Goal: Task Accomplishment & Management: Manage account settings

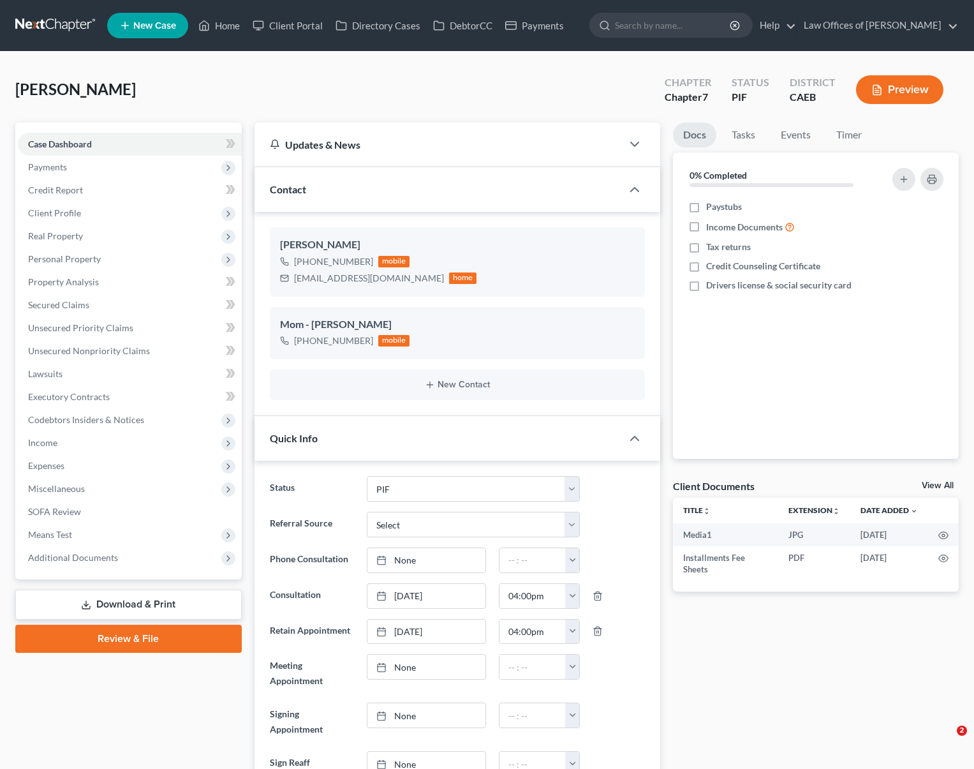
select select "11"
select select "0"
click at [232, 31] on link "Home" at bounding box center [219, 25] width 54 height 23
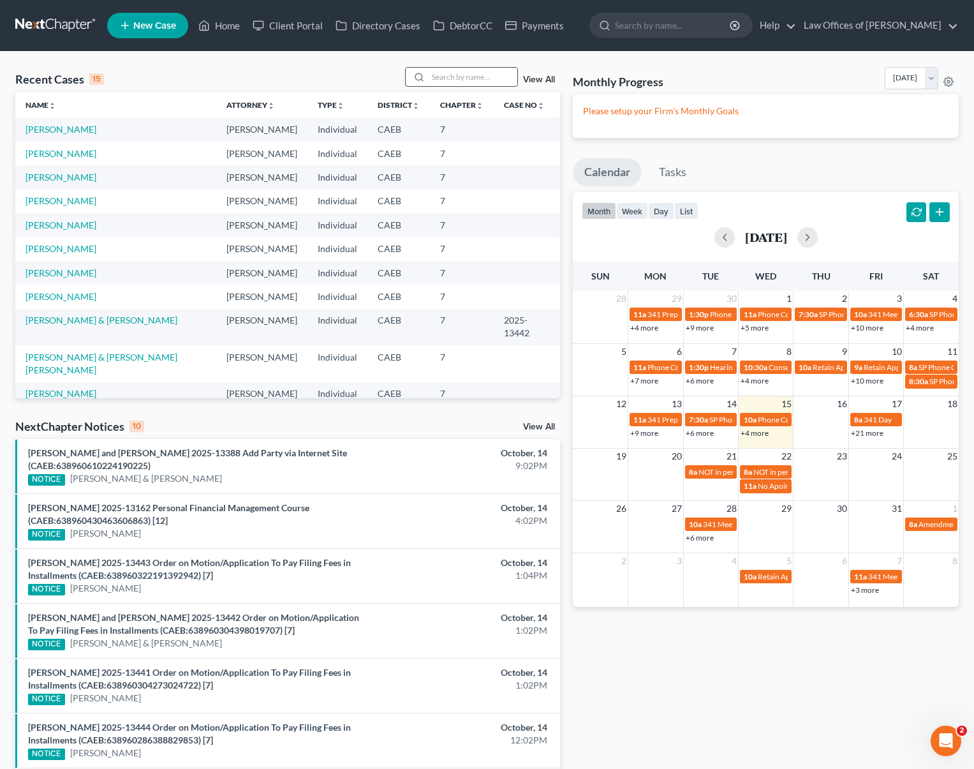
click at [459, 77] on input "search" at bounding box center [472, 77] width 89 height 19
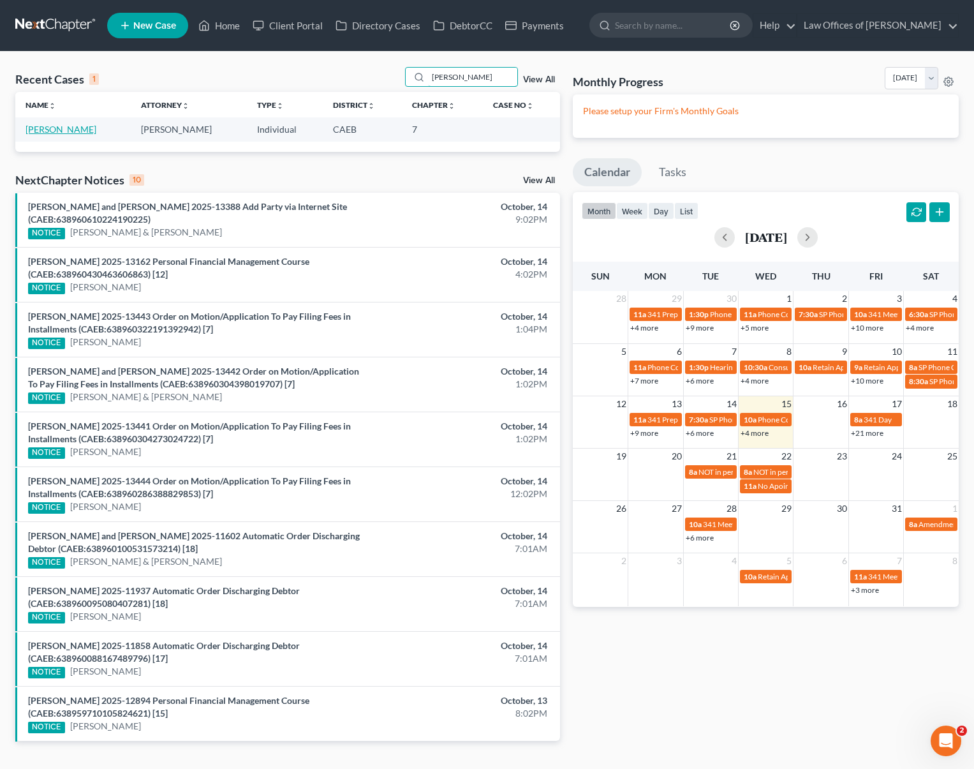
type input "[PERSON_NAME]"
click at [36, 130] on link "[PERSON_NAME]" at bounding box center [61, 129] width 71 height 11
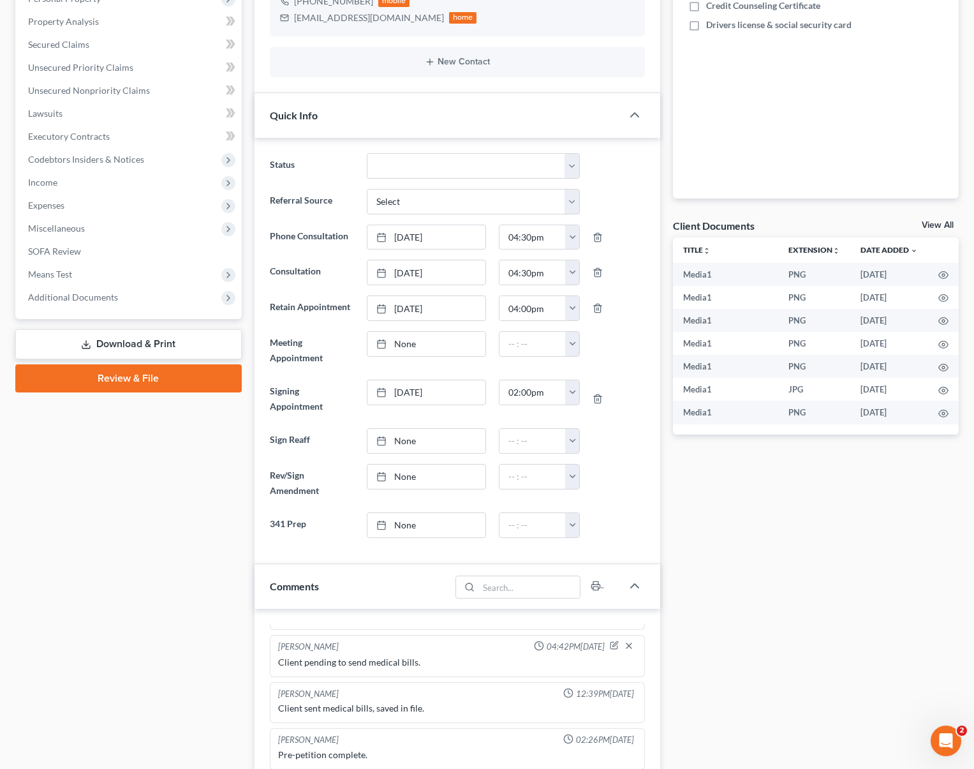
scroll to position [259, 0]
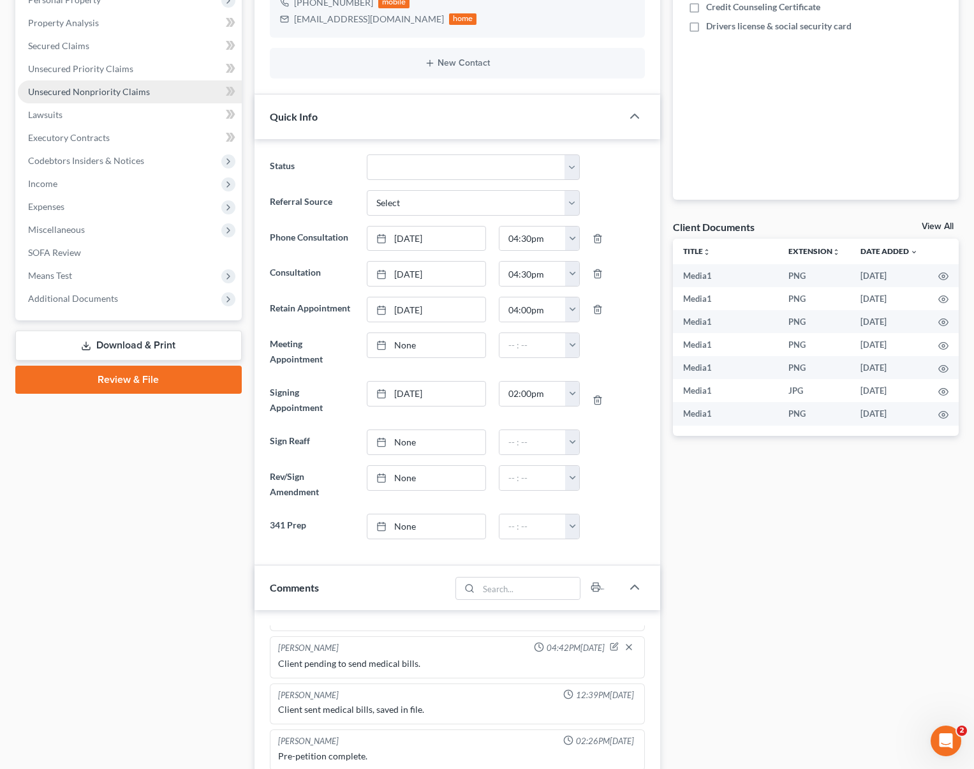
click at [134, 92] on span "Unsecured Nonpriority Claims" at bounding box center [89, 91] width 122 height 11
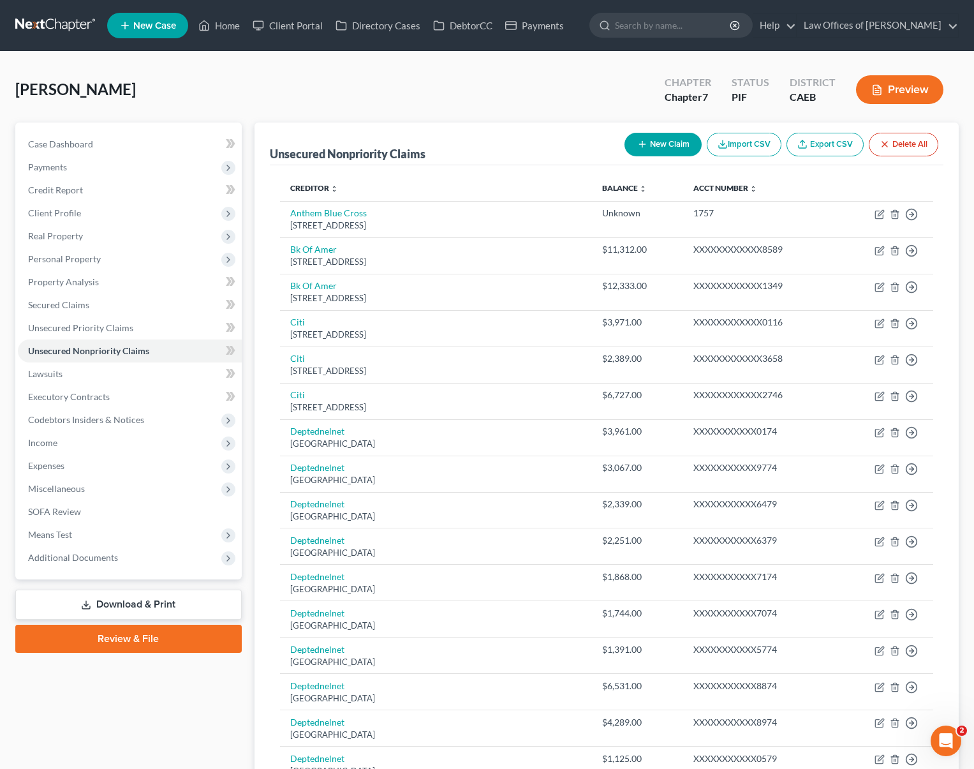
click at [227, 37] on ul "New Case Home Client Portal Directory Cases DebtorCC Payments - No Result - See…" at bounding box center [533, 25] width 852 height 33
click at [228, 32] on link "Home" at bounding box center [219, 25] width 54 height 23
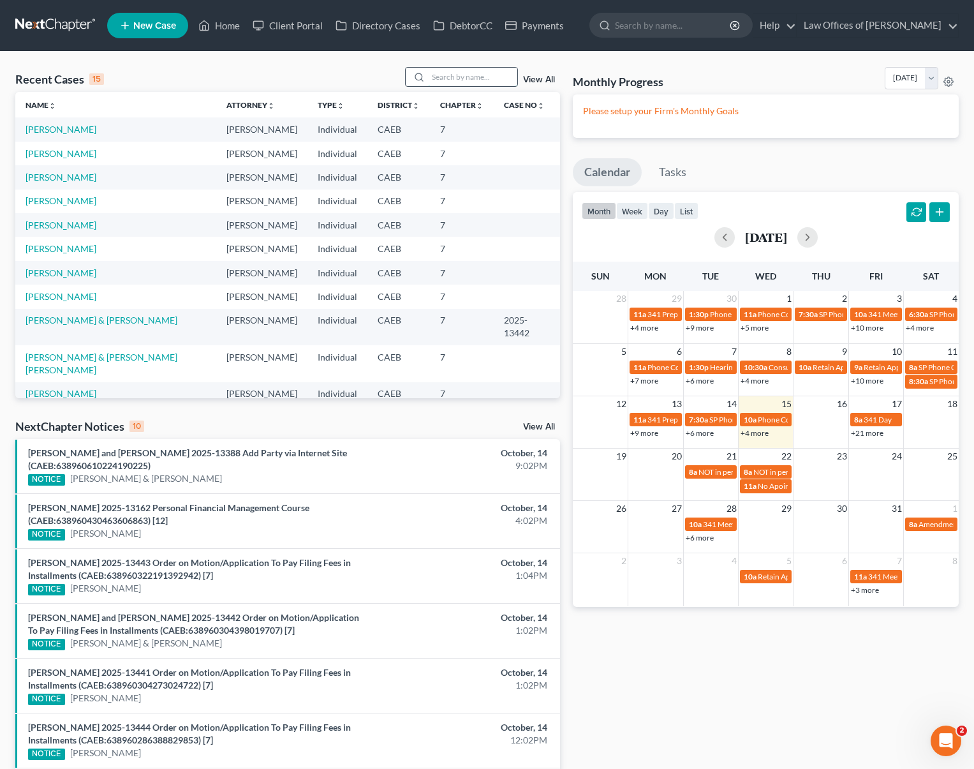
click at [461, 81] on input "search" at bounding box center [472, 77] width 89 height 19
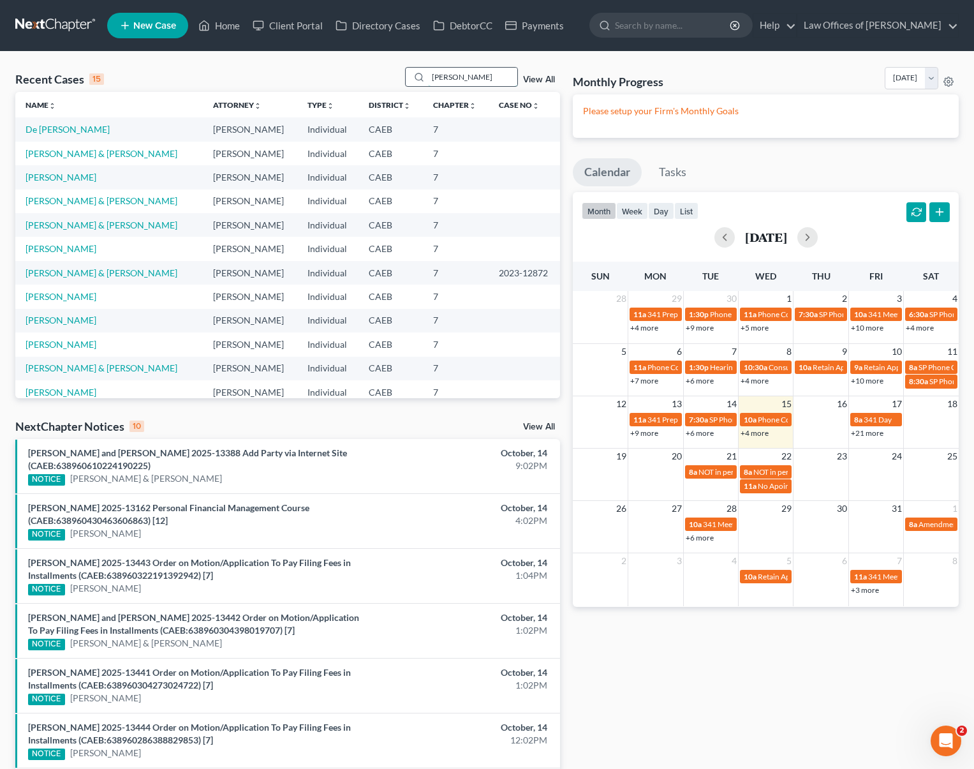
type input "[PERSON_NAME]"
click at [77, 150] on link "[PERSON_NAME] & [PERSON_NAME]" at bounding box center [102, 153] width 152 height 11
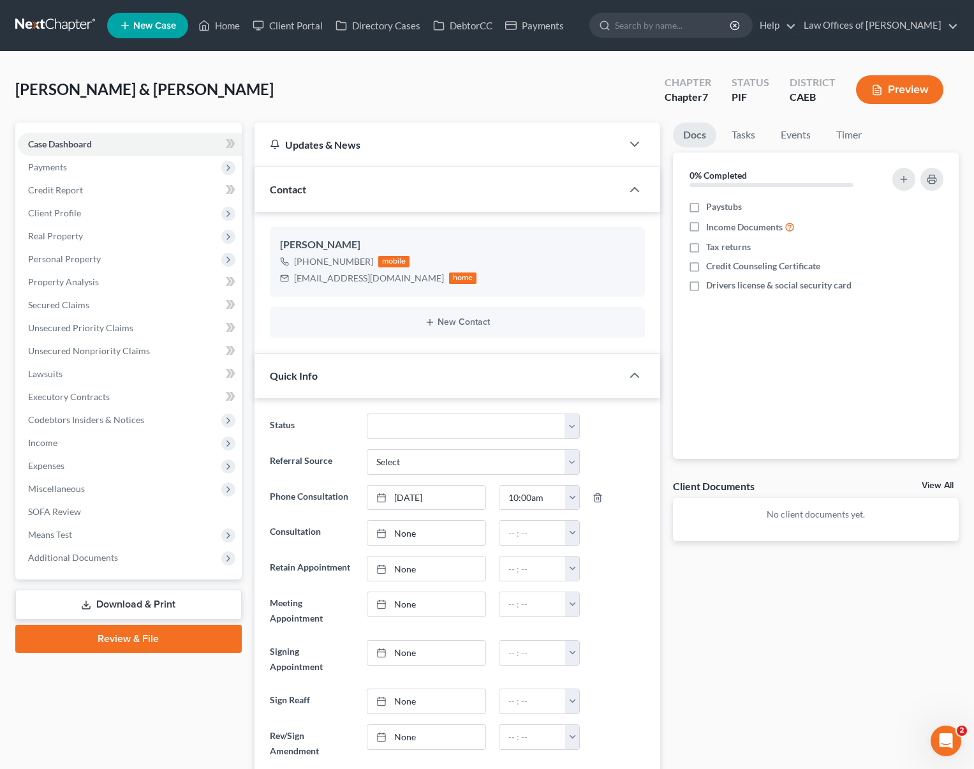
scroll to position [7235, 0]
click at [115, 446] on span "Income" at bounding box center [130, 442] width 224 height 23
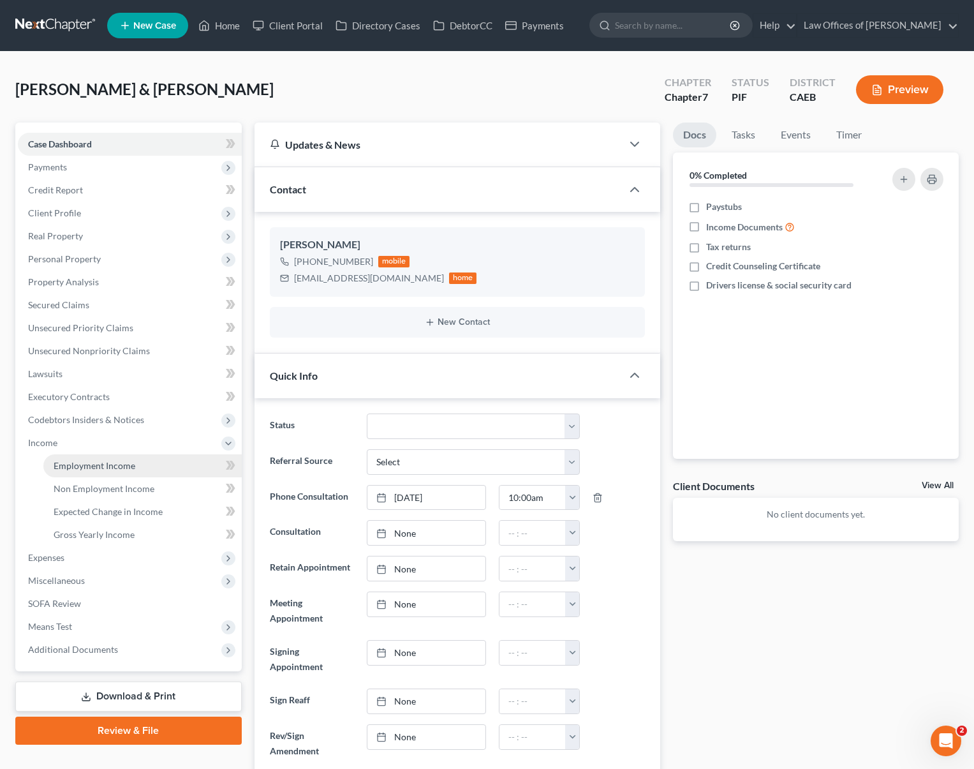
click at [117, 461] on span "Employment Income" at bounding box center [95, 465] width 82 height 11
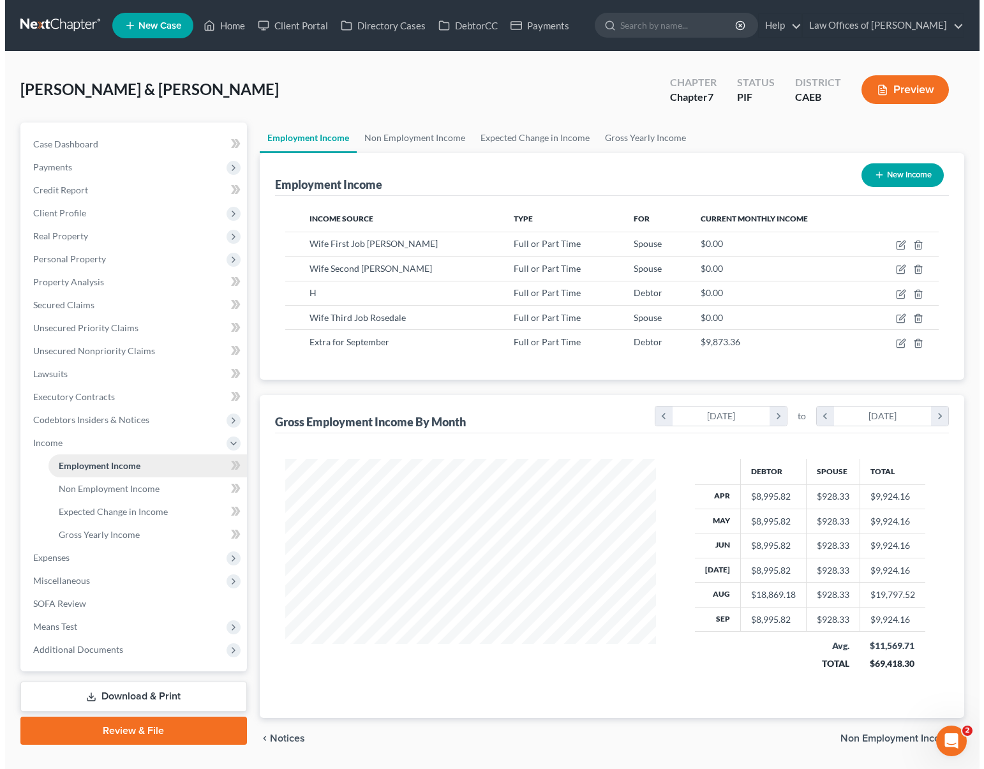
scroll to position [228, 396]
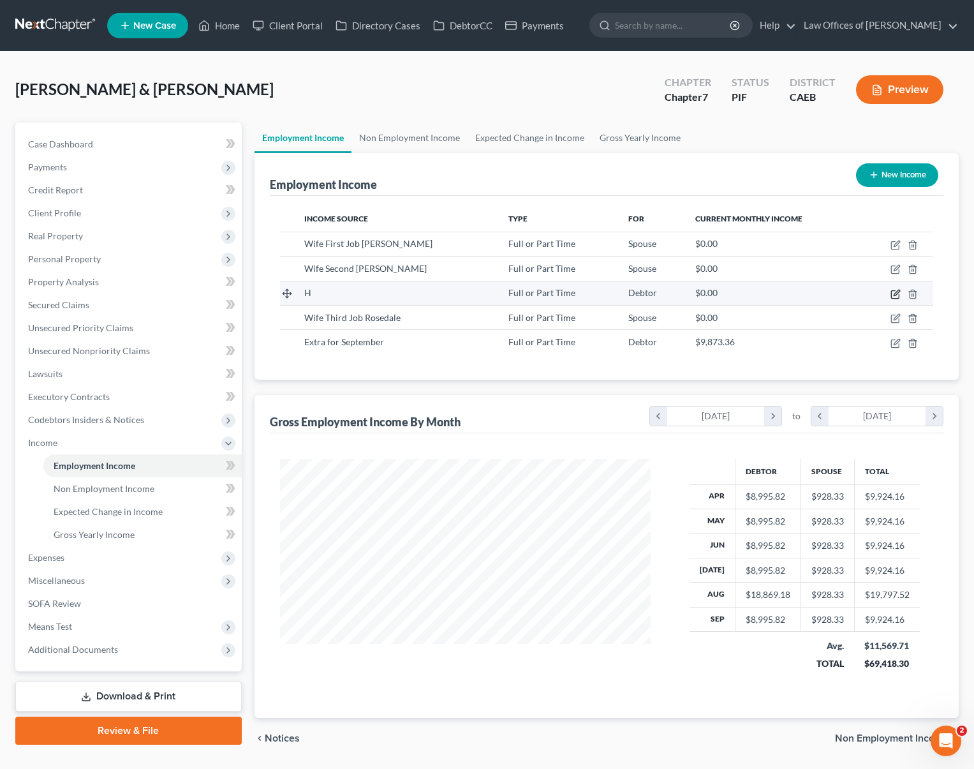
click at [891, 292] on icon "button" at bounding box center [895, 294] width 8 height 8
select select "0"
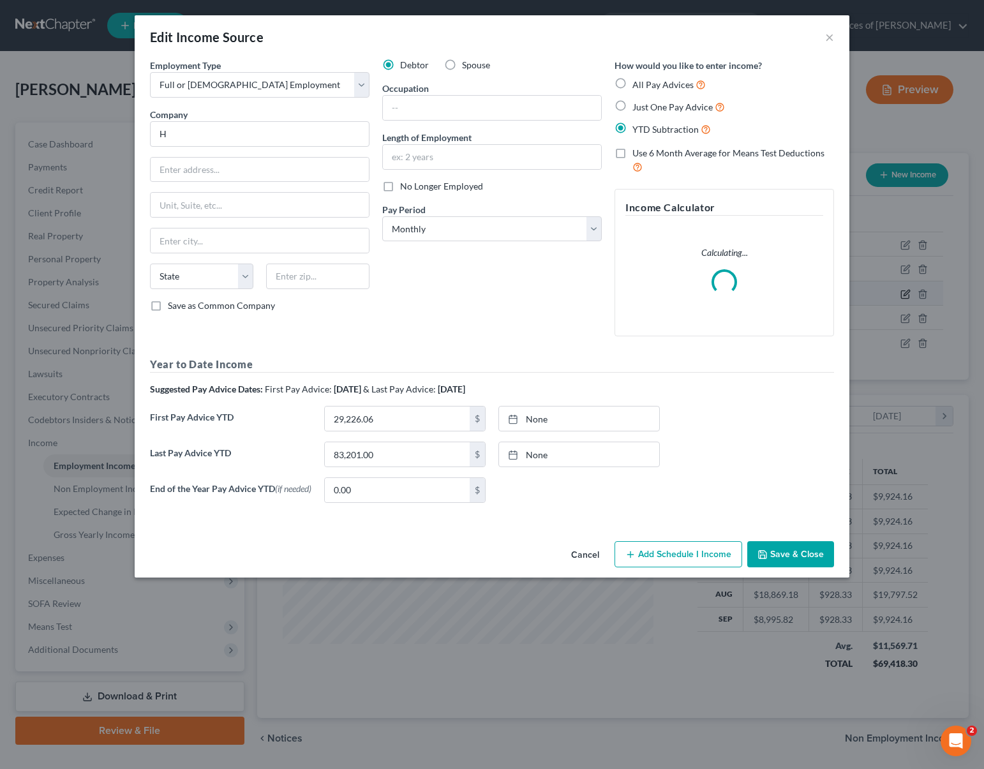
scroll to position [228, 400]
